Goal: Complete application form

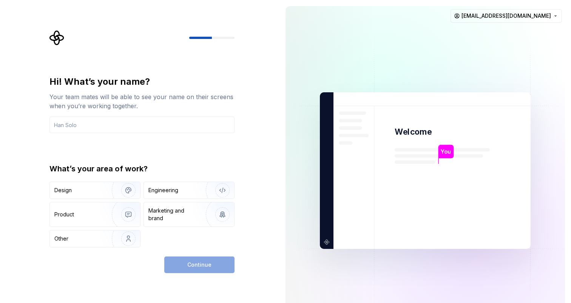
click at [202, 88] on div "Hi! What’s your name? Your team mates will be able to see your name on their sc…" at bounding box center [141, 93] width 185 height 35
click at [161, 119] on input "text" at bounding box center [141, 124] width 185 height 17
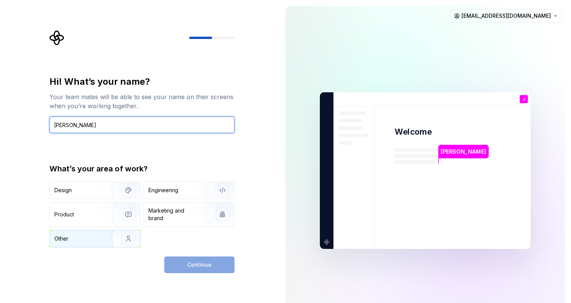
type input "[PERSON_NAME]"
click at [117, 238] on img "button" at bounding box center [123, 238] width 48 height 51
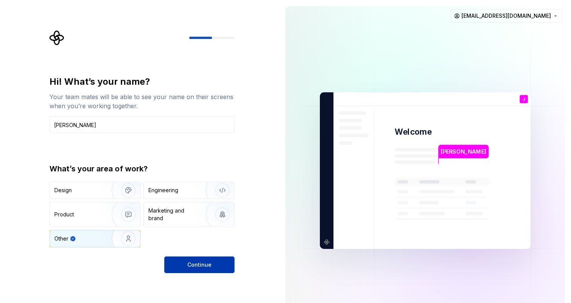
click at [193, 265] on span "Continue" at bounding box center [199, 265] width 24 height 8
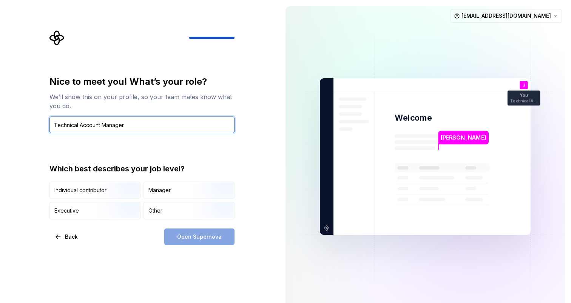
type input "Technical Account Manager"
click at [208, 236] on div "Open Supernova" at bounding box center [199, 236] width 70 height 17
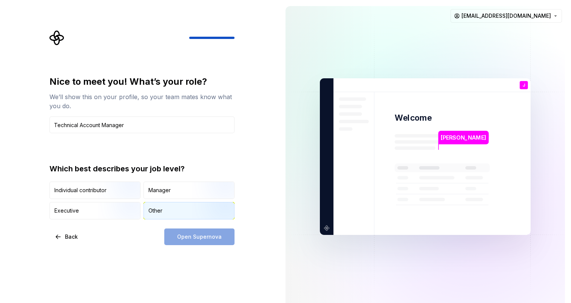
click at [190, 210] on div "Other" at bounding box center [189, 210] width 90 height 17
click at [195, 235] on span "Open Supernova" at bounding box center [199, 237] width 45 height 8
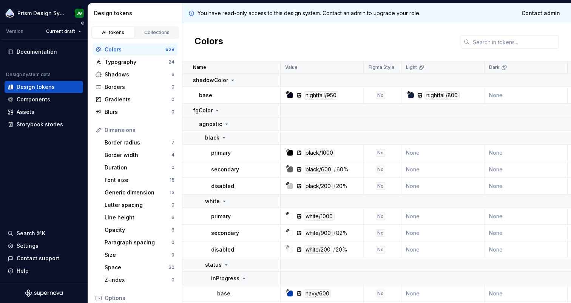
click at [42, 156] on div "Documentation Design system data Design tokens Components Assets Storybook stor…" at bounding box center [44, 161] width 88 height 243
